Goal: Find specific page/section: Find specific page/section

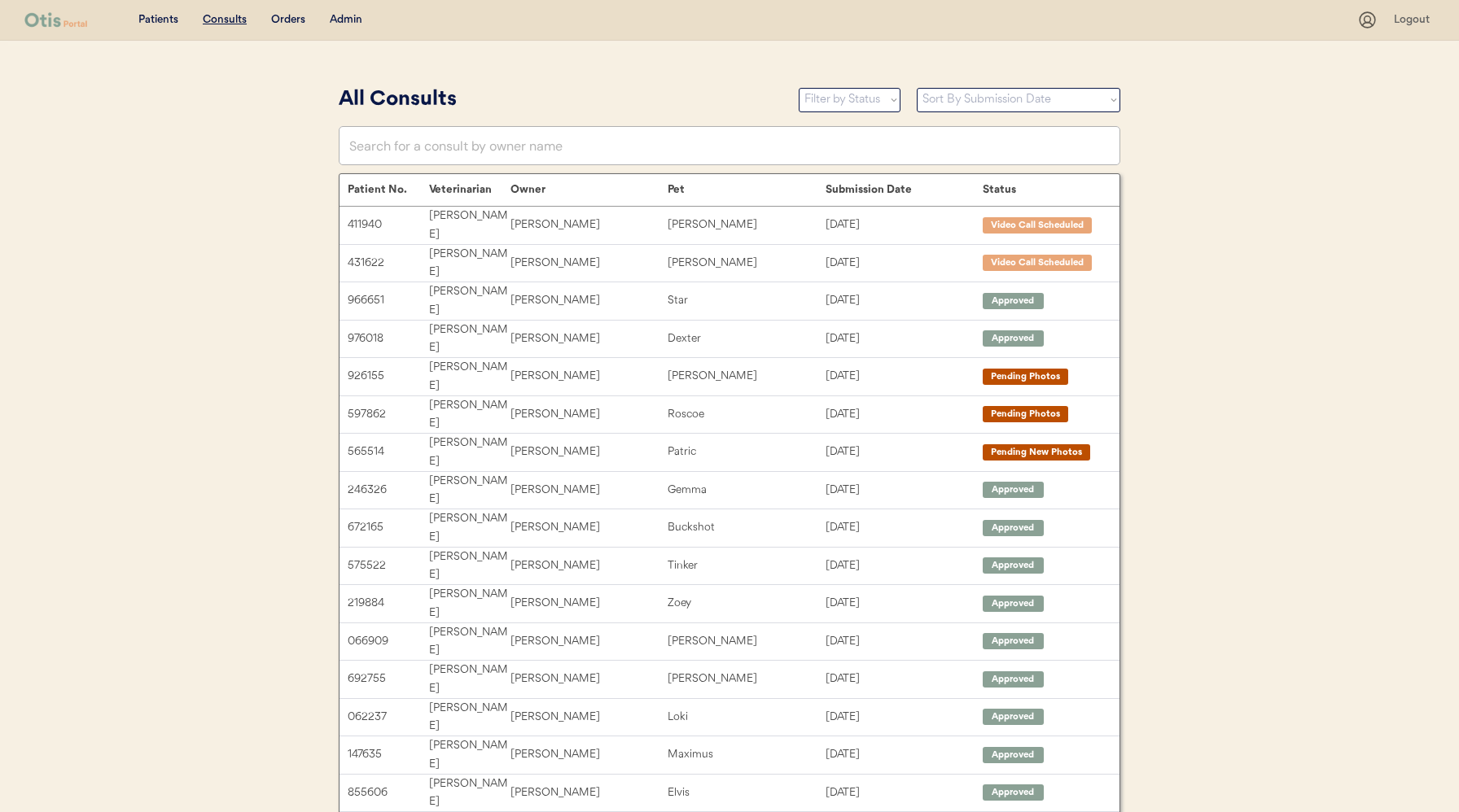
click at [355, 19] on div "Admin" at bounding box center [345, 20] width 33 height 17
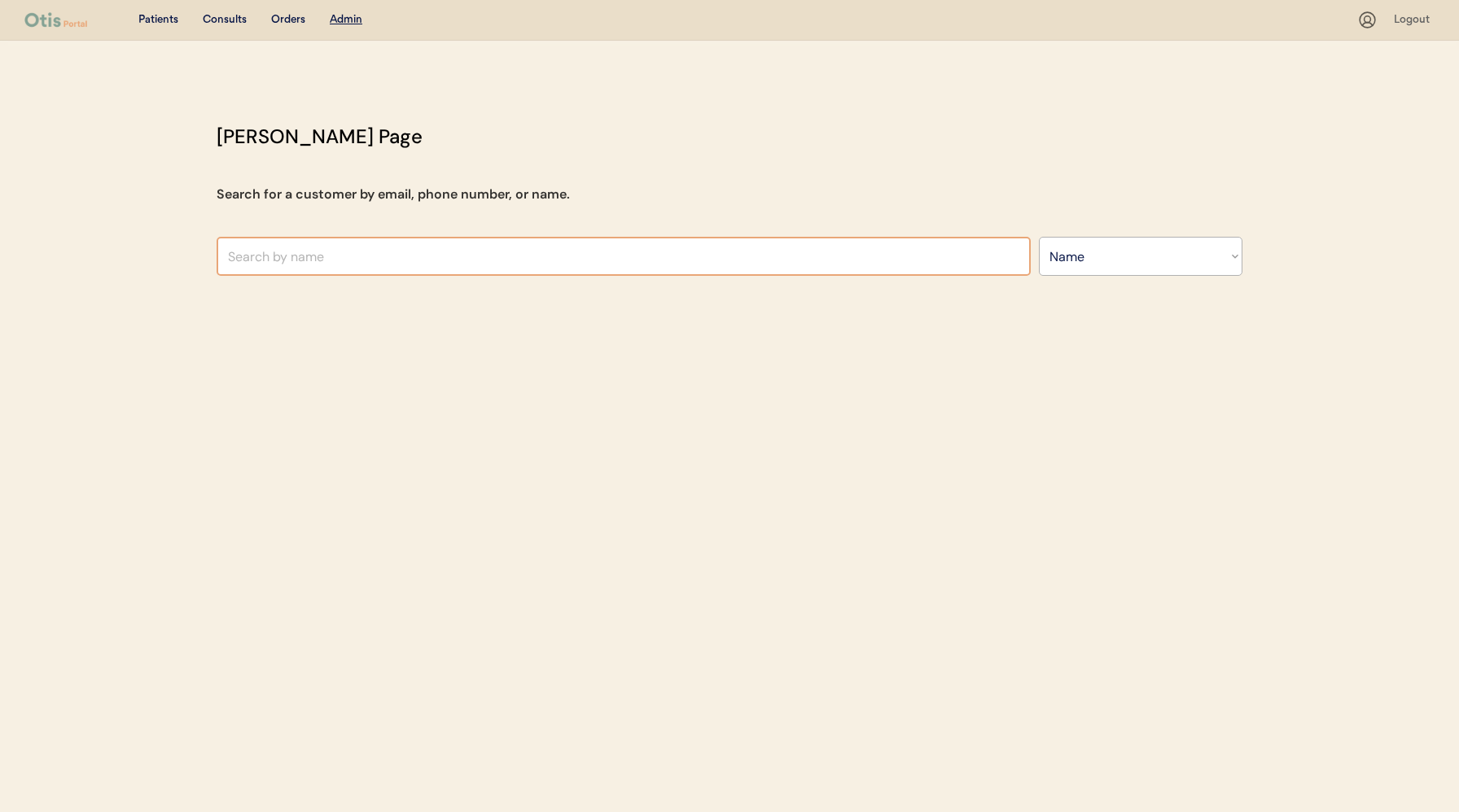
click at [283, 269] on input "text" at bounding box center [624, 256] width 814 height 39
click at [1152, 259] on select "Search By Name Email Phone Number" at bounding box center [1141, 256] width 203 height 39
select select ""Email""
click at [1039, 237] on select "Search By Name Email Phone Number" at bounding box center [1141, 256] width 203 height 39
click at [597, 259] on input "input" at bounding box center [624, 256] width 814 height 39
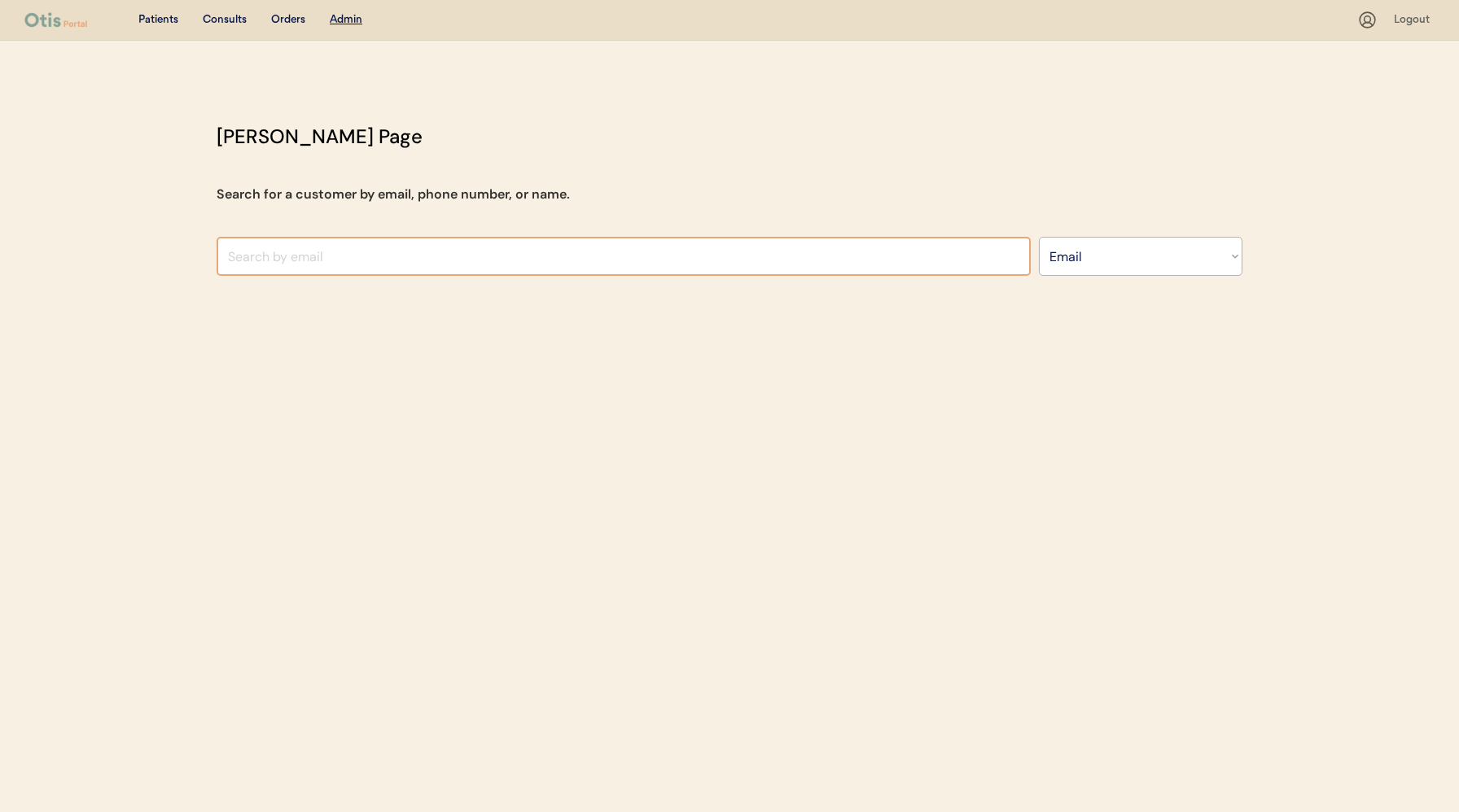
paste input "[EMAIL_ADDRESS][DOMAIN_NAME]"
type input "[EMAIL_ADDRESS][DOMAIN_NAME]"
click at [597, 259] on input "input" at bounding box center [624, 256] width 814 height 39
click at [603, 297] on div "Patients Consults Orders Admin Logout [PERSON_NAME] Admin Page Search for a cus…" at bounding box center [730, 406] width 1459 height 812
